Goal: Information Seeking & Learning: Learn about a topic

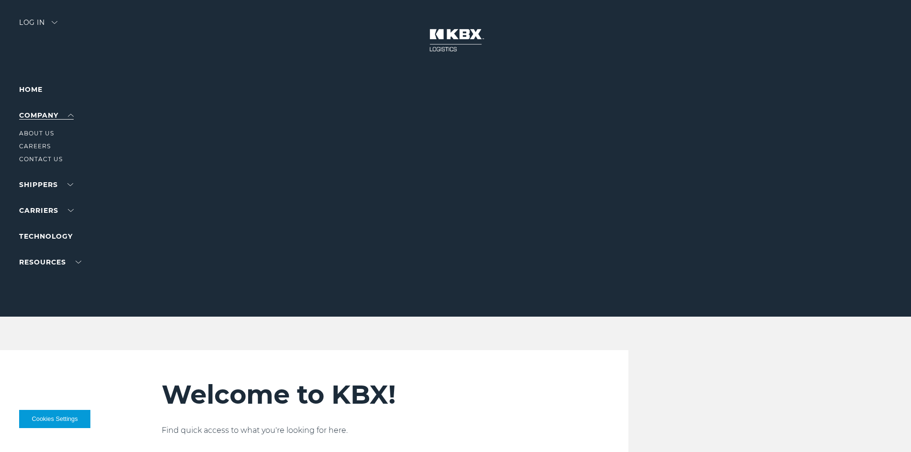
click at [42, 113] on link "Company" at bounding box center [46, 115] width 55 height 9
click at [42, 131] on link "About Us" at bounding box center [36, 133] width 35 height 7
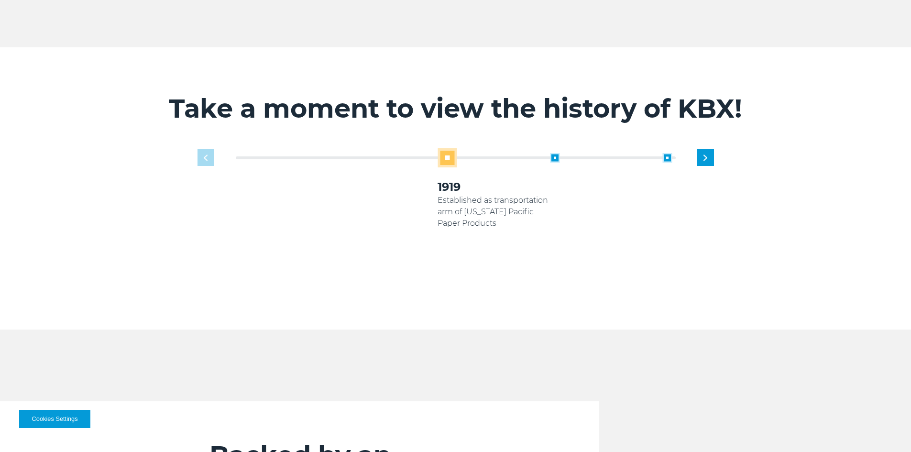
scroll to position [611, 0]
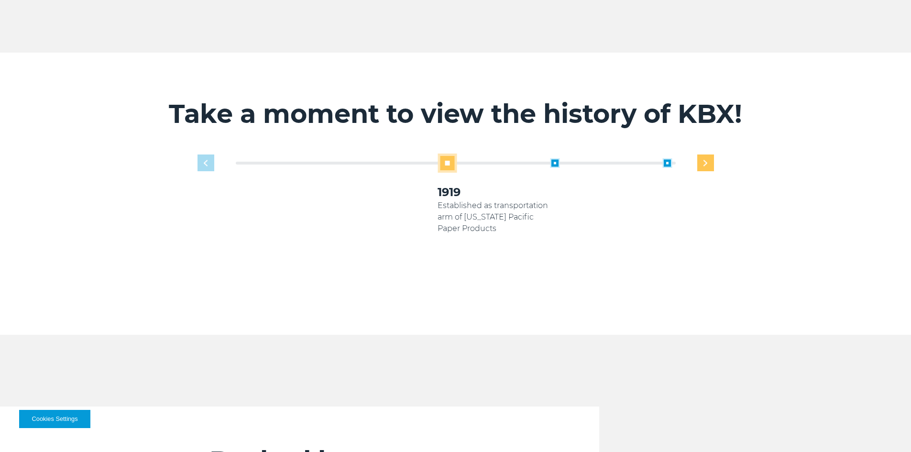
click at [711, 155] on div "Next slide" at bounding box center [705, 163] width 17 height 17
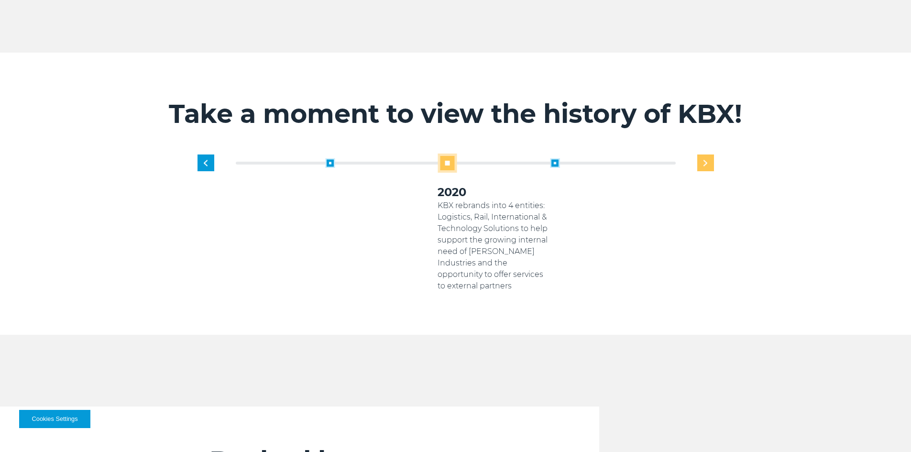
click at [711, 155] on div "Next slide" at bounding box center [705, 163] width 17 height 17
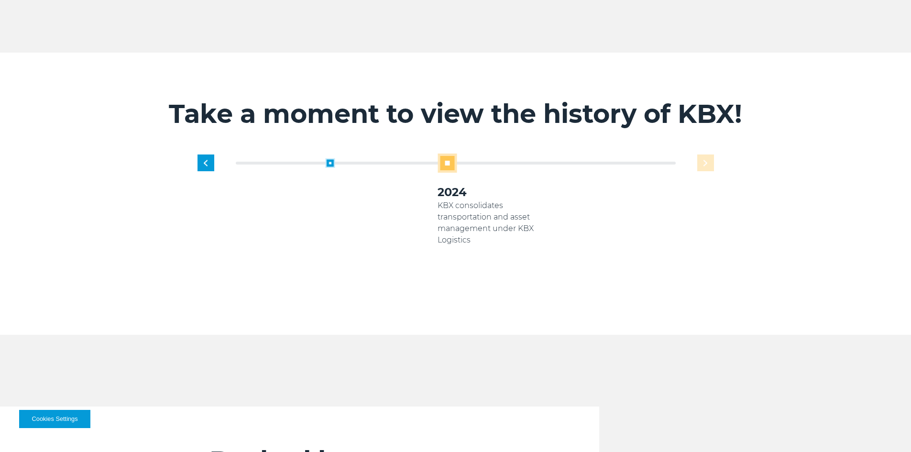
click at [711, 154] on div "1919 Established as transportation arm of Georgia Pacific Paper Products 2005 K…" at bounding box center [494, 223] width 450 height 138
click at [213, 155] on div "Previous slide" at bounding box center [206, 163] width 17 height 17
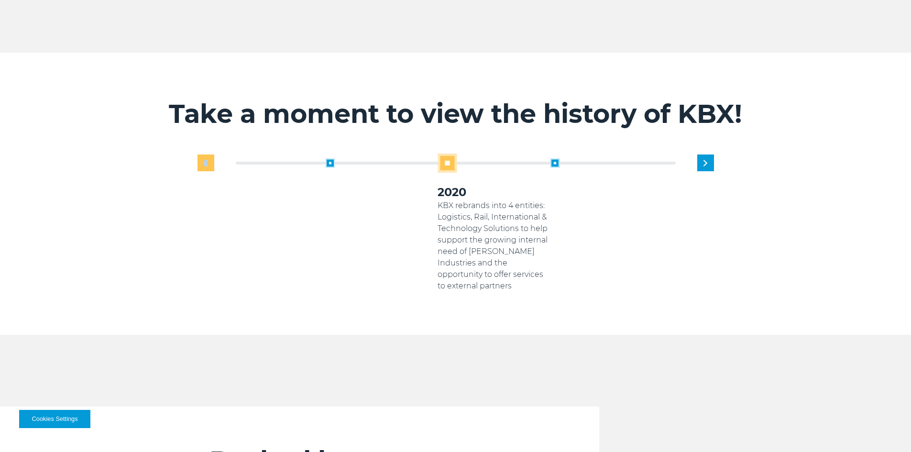
click at [213, 155] on div "Previous slide" at bounding box center [206, 163] width 17 height 17
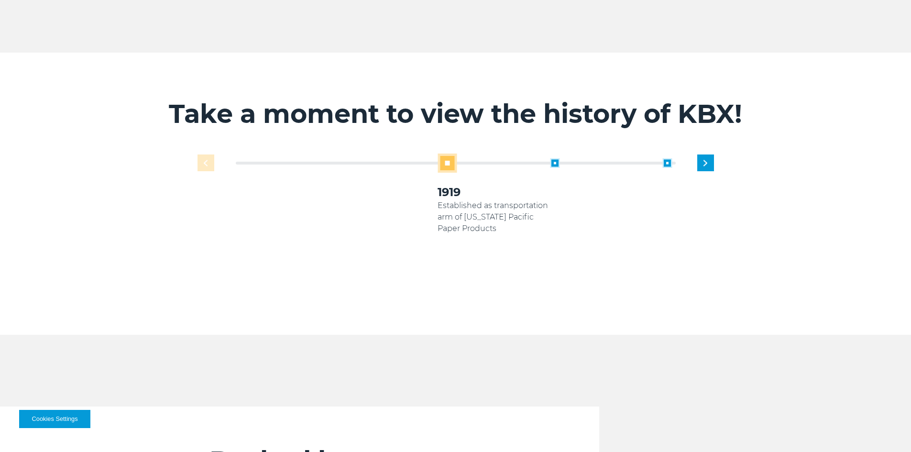
click at [213, 154] on div "1919 Established as transportation arm of Georgia Pacific Paper Products 2005 2…" at bounding box center [456, 230] width 526 height 153
